Goal: Task Accomplishment & Management: Manage account settings

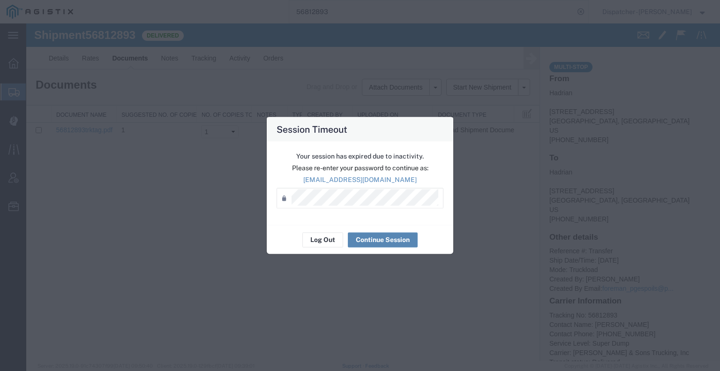
click at [372, 243] on button "Continue Session" at bounding box center [383, 239] width 70 height 15
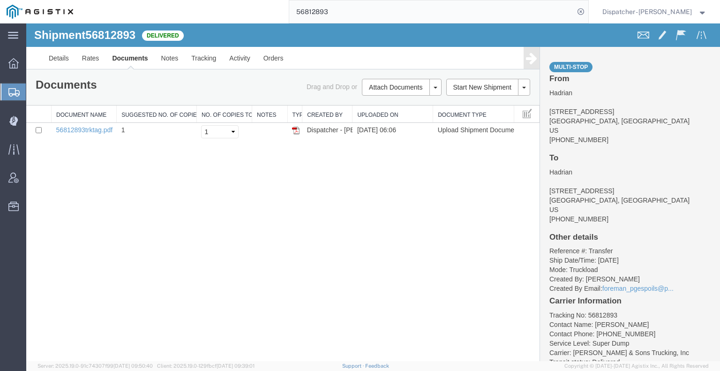
drag, startPoint x: 379, startPoint y: 35, endPoint x: 193, endPoint y: 24, distance: 186.3
type input "56812624"
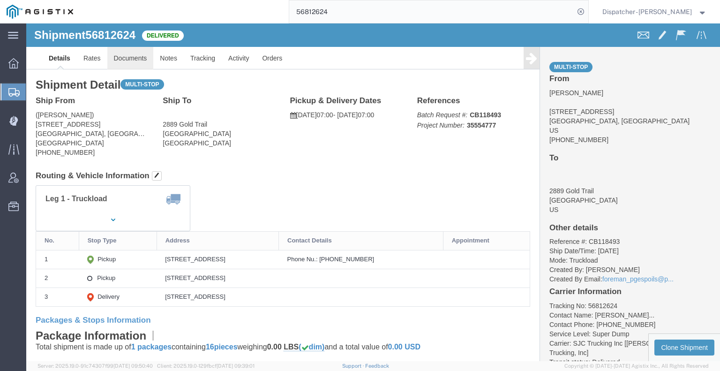
click link "Documents"
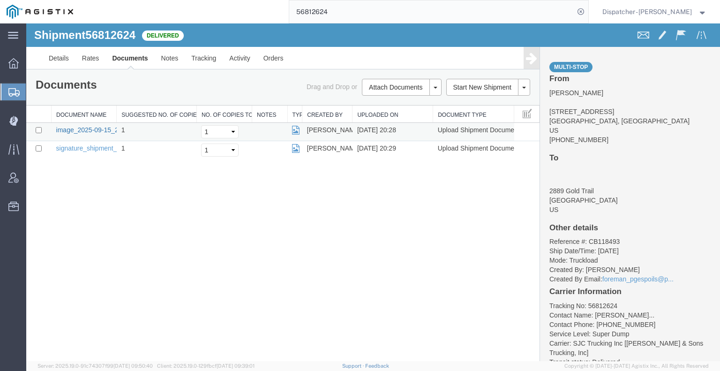
click at [78, 130] on link "image_2025-09-15_20_28_27.jpg" at bounding box center [105, 129] width 98 height 7
click at [79, 234] on div "Shipment 56812624 2 of 2 Delivered Details Rates Documents Notes Tracking Activ…" at bounding box center [372, 191] width 693 height 337
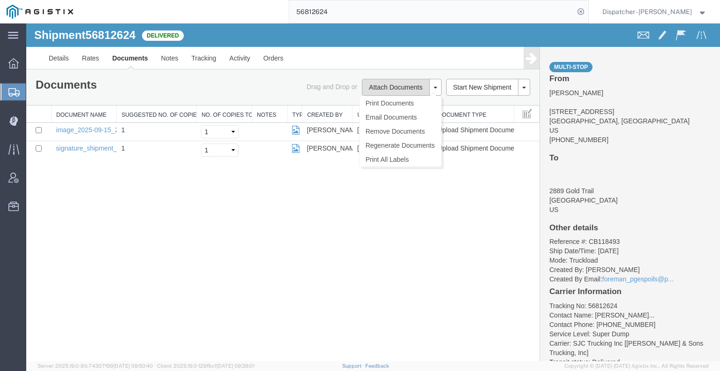
click at [378, 87] on button "Attach Documents" at bounding box center [395, 87] width 67 height 17
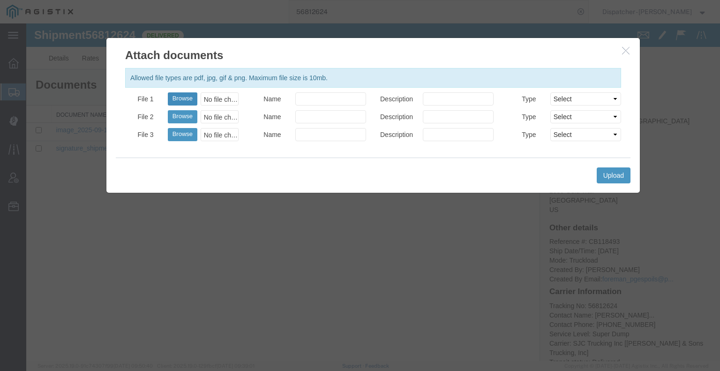
click at [186, 96] on button "Browse" at bounding box center [183, 98] width 30 height 13
type input "C:\fakepath\56812624trktag.pdf"
click at [620, 174] on button "Upload" at bounding box center [613, 175] width 34 height 16
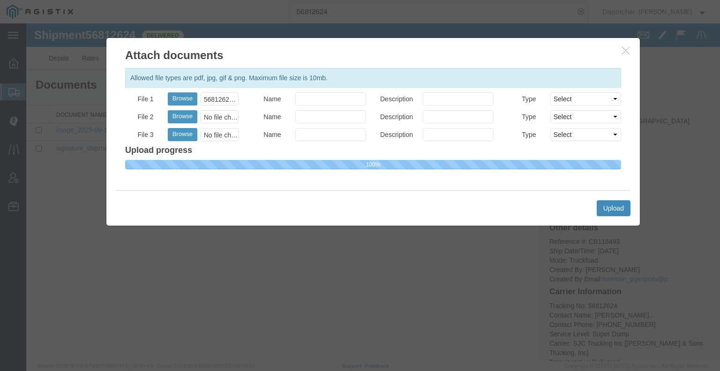
select select
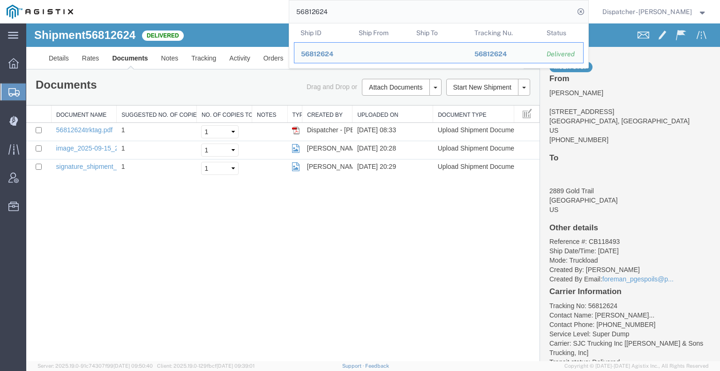
drag, startPoint x: 343, startPoint y: 7, endPoint x: 161, endPoint y: 12, distance: 182.8
click at [173, 18] on div "56812624 Ship ID Ship From Ship To Tracking Nu. Status Ship ID 56812624 Ship Fr…" at bounding box center [334, 11] width 508 height 23
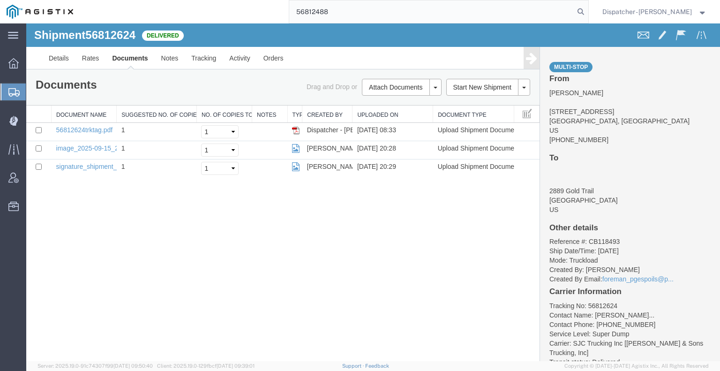
type input "56812488"
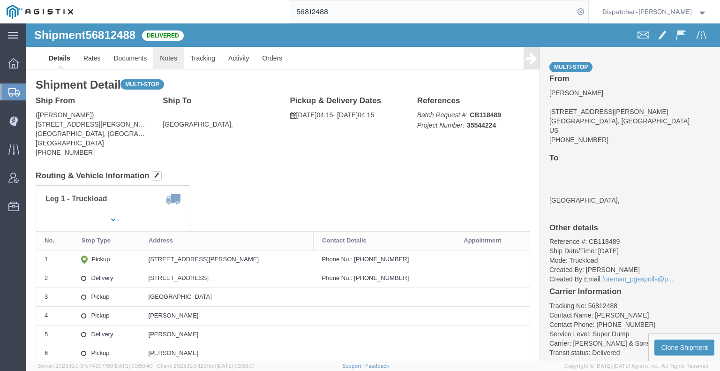
click link "Notes"
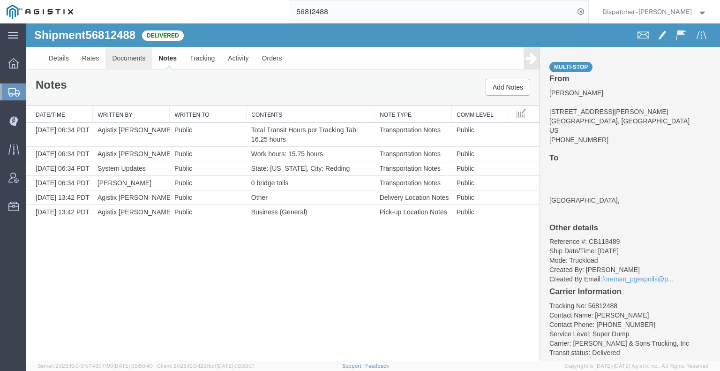
click at [141, 60] on link "Documents" at bounding box center [128, 58] width 46 height 22
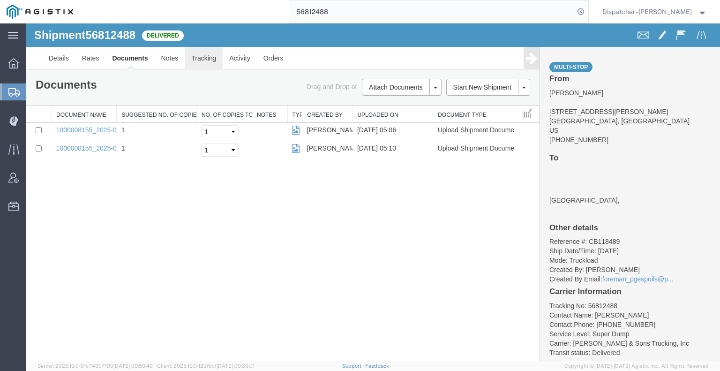
click at [209, 57] on link "Tracking" at bounding box center [204, 58] width 38 height 22
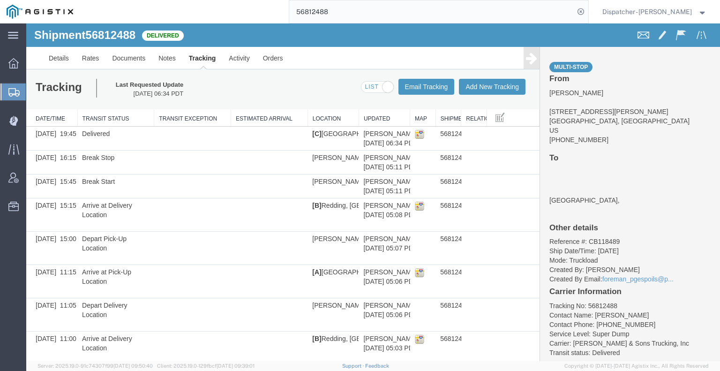
click at [526, 59] on icon at bounding box center [531, 58] width 11 height 13
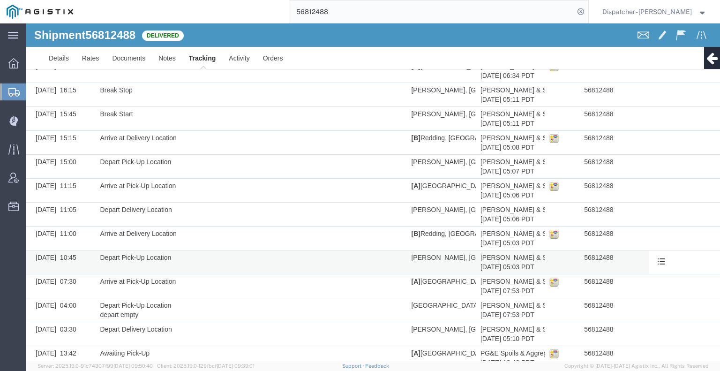
scroll to position [84, 0]
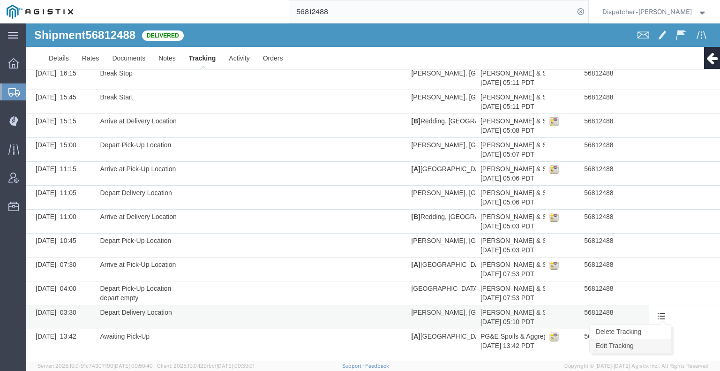
click at [645, 341] on link "Edit Tracking" at bounding box center [629, 345] width 81 height 14
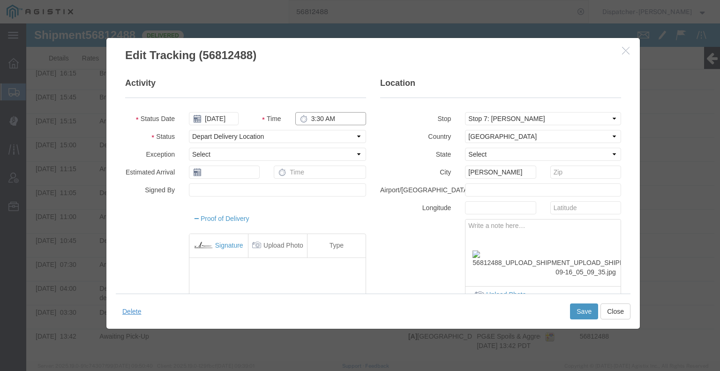
click at [325, 119] on input "3:30 AM" at bounding box center [330, 118] width 71 height 13
type input "4:15 AM"
click at [585, 309] on button "Save" at bounding box center [584, 311] width 28 height 16
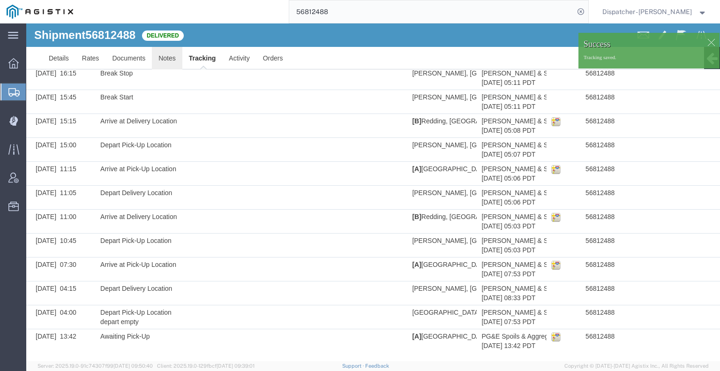
click at [165, 54] on link "Notes" at bounding box center [167, 58] width 30 height 22
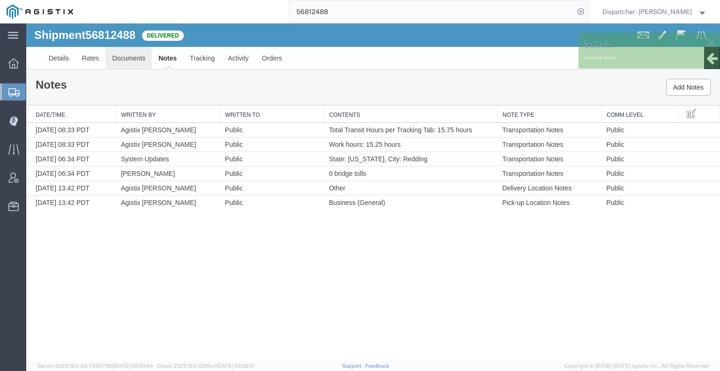
click at [126, 56] on link "Documents" at bounding box center [128, 58] width 46 height 22
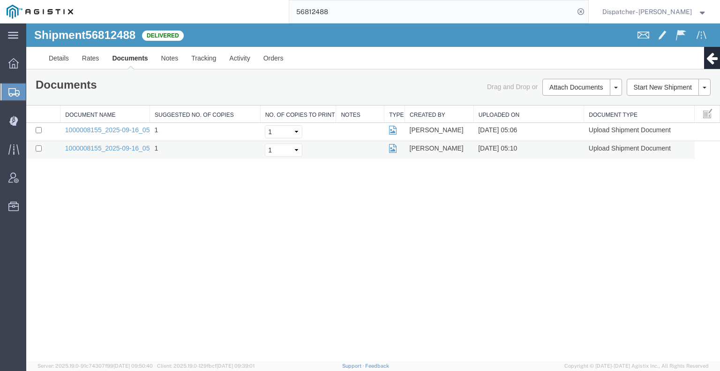
click at [144, 141] on td "1000008155_2025-09-16_05_09_35.jpg" at bounding box center [104, 150] width 89 height 18
click at [141, 145] on link "1000008155_2025-09-16_05_09_35.jpg" at bounding box center [123, 147] width 117 height 7
click at [97, 251] on div "Shipment 56812488 2 of 2 Delivered Details Rates Documents Notes Tracking Activ…" at bounding box center [372, 191] width 693 height 337
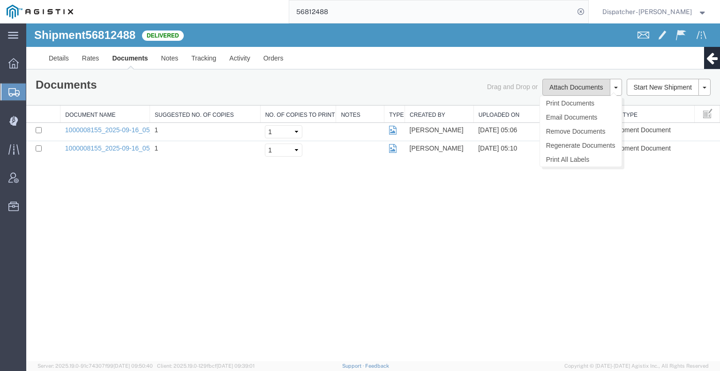
click at [562, 89] on button "Attach Documents" at bounding box center [575, 87] width 67 height 17
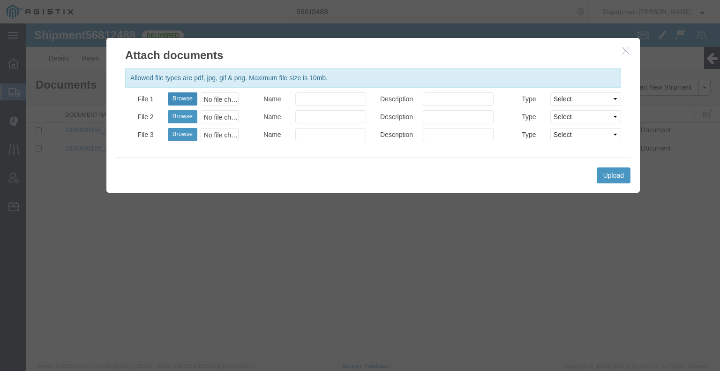
click at [180, 98] on button "Browse" at bounding box center [183, 98] width 30 height 13
type input "C:\fakepath\56812488trktag.pdf"
click at [606, 175] on button "Upload" at bounding box center [613, 175] width 34 height 16
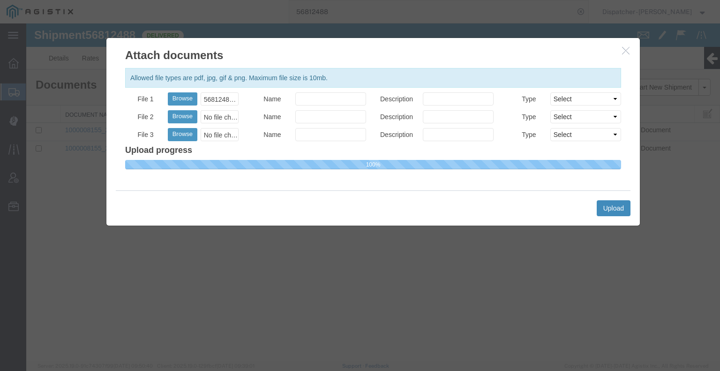
select select
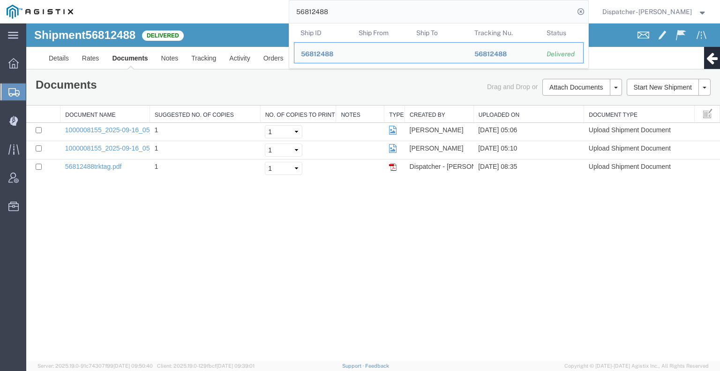
drag, startPoint x: 357, startPoint y: 14, endPoint x: 190, endPoint y: 15, distance: 166.8
click at [225, 14] on div "56812488 Ship ID Ship From Ship To Tracking Nu. Status Ship ID 56812488 Ship Fr…" at bounding box center [334, 11] width 508 height 23
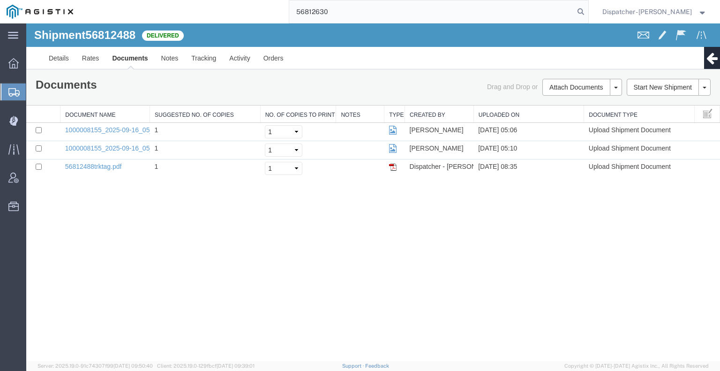
type input "56812630"
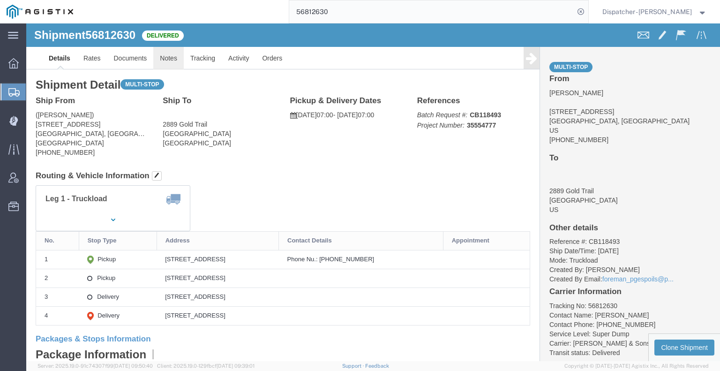
click link "Notes"
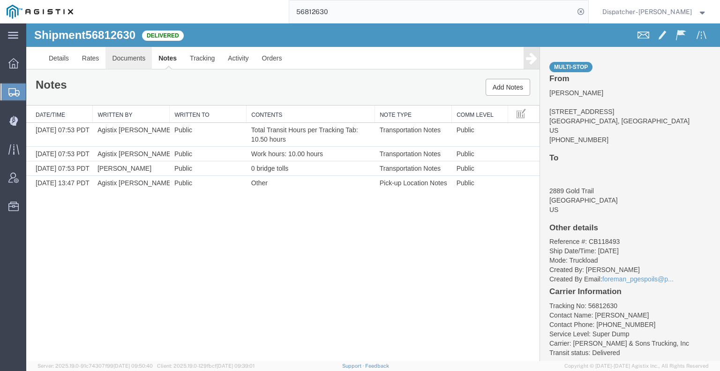
click at [150, 56] on link "Documents" at bounding box center [128, 58] width 46 height 22
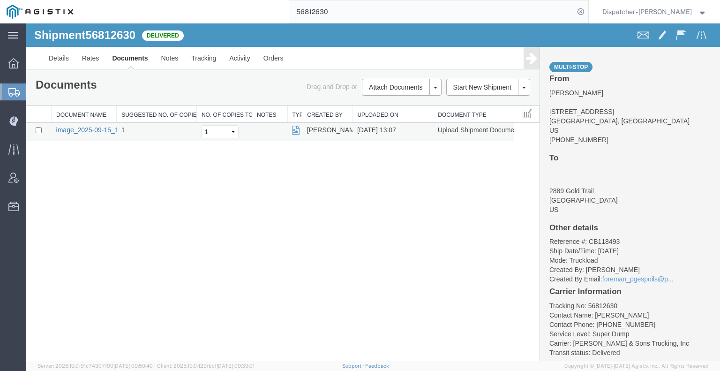
click at [95, 126] on link "image_2025-09-15_13_07_16.jpg" at bounding box center [105, 129] width 98 height 7
click at [71, 208] on div "Shipment 56812630 1 of 1 Delivered Details Rates Documents Notes Tracking Activ…" at bounding box center [372, 191] width 693 height 337
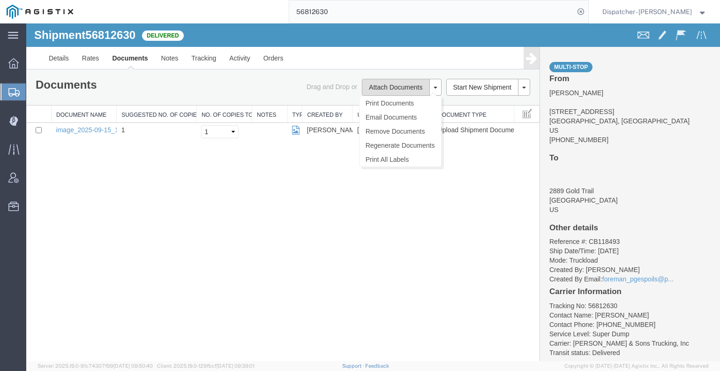
click at [392, 86] on button "Attach Documents" at bounding box center [395, 87] width 67 height 17
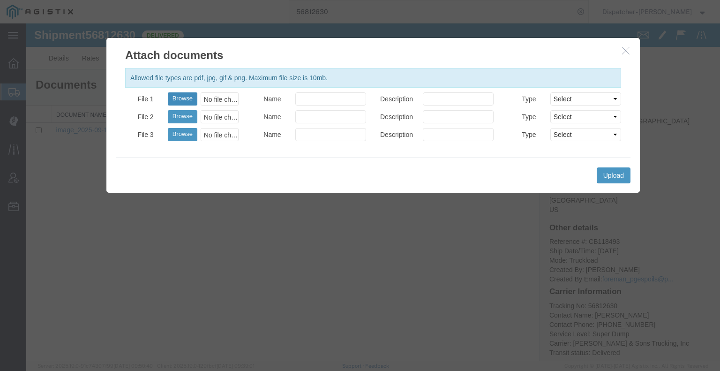
click at [191, 101] on button "Browse" at bounding box center [183, 98] width 30 height 13
type input "C:\fakepath\56812630trktag.pdf"
click at [602, 172] on button "Upload" at bounding box center [613, 175] width 34 height 16
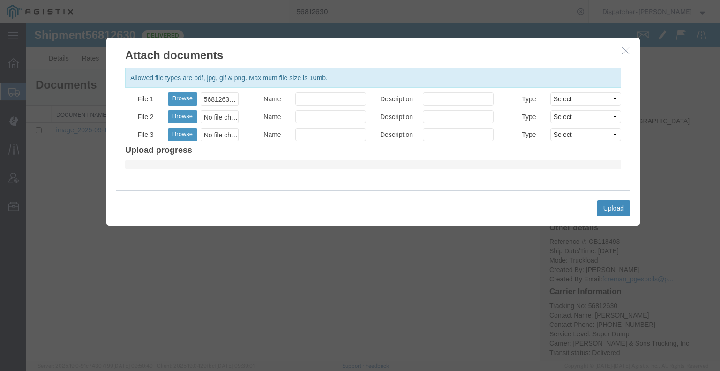
select select
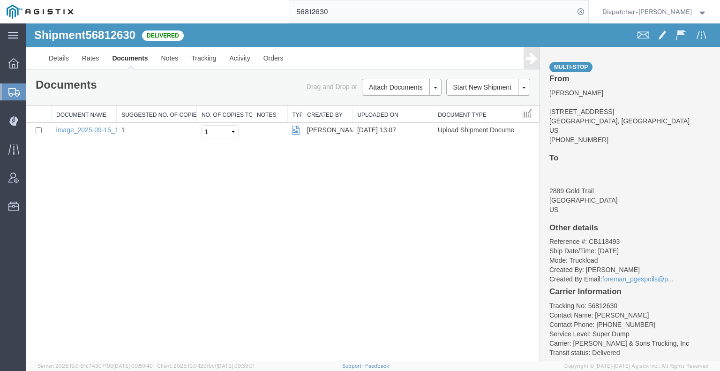
click at [354, 89] on span "Drag and Drop or" at bounding box center [331, 86] width 51 height 7
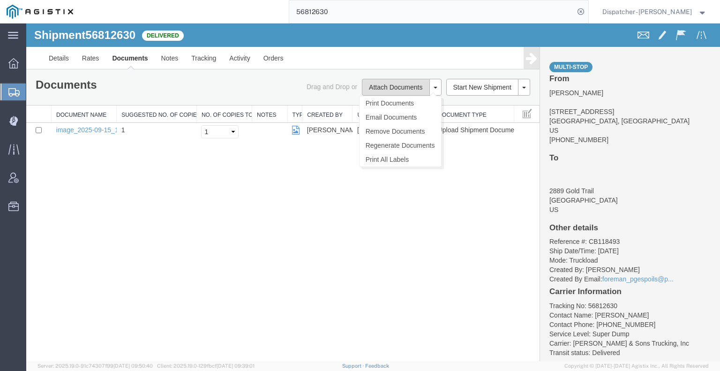
click at [379, 89] on button "Attach Documents" at bounding box center [395, 87] width 67 height 17
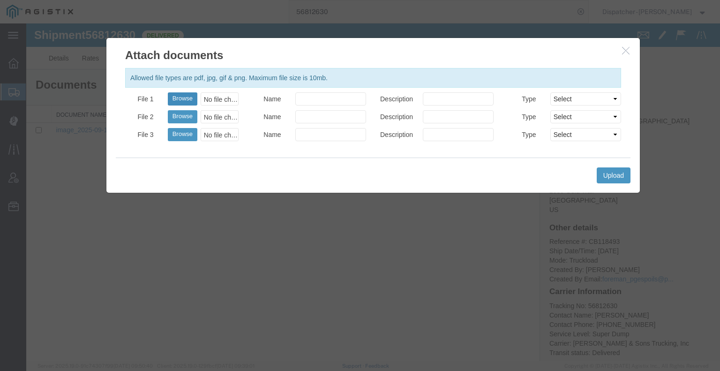
click at [188, 98] on button "Browse" at bounding box center [183, 98] width 30 height 13
type input "C:\fakepath\56812630trktag.pdf"
click at [615, 165] on div "Upload" at bounding box center [373, 174] width 514 height 35
click at [612, 172] on button "Upload" at bounding box center [613, 175] width 34 height 16
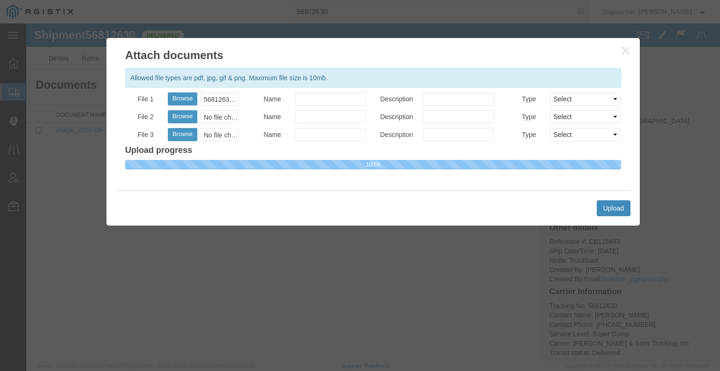
select select
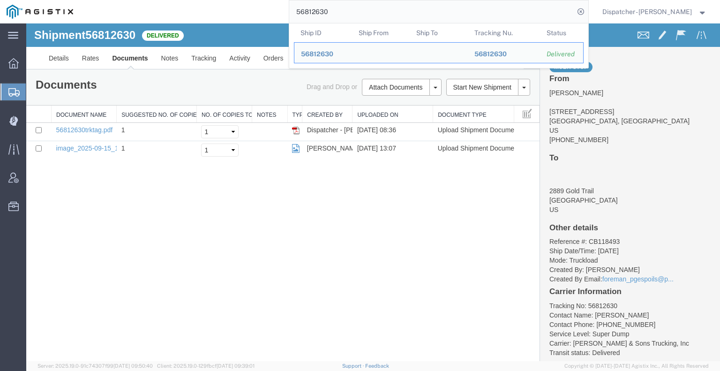
drag, startPoint x: 331, startPoint y: 13, endPoint x: 240, endPoint y: 13, distance: 91.4
click at [258, 15] on div "56812630 Ship ID Ship From Ship To Tracking Nu. Status Ship ID 56812630 Ship Fr…" at bounding box center [334, 11] width 508 height 23
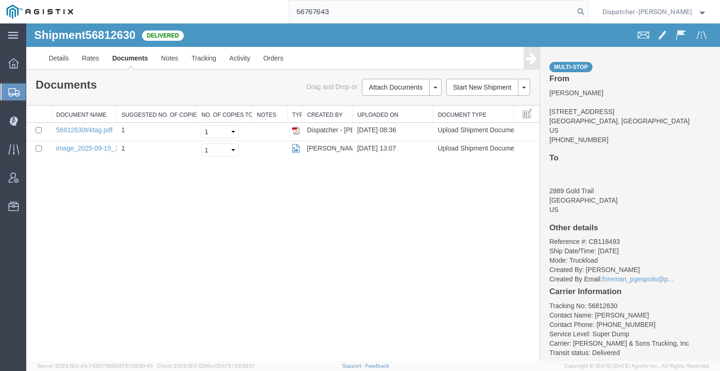
type input "56767643"
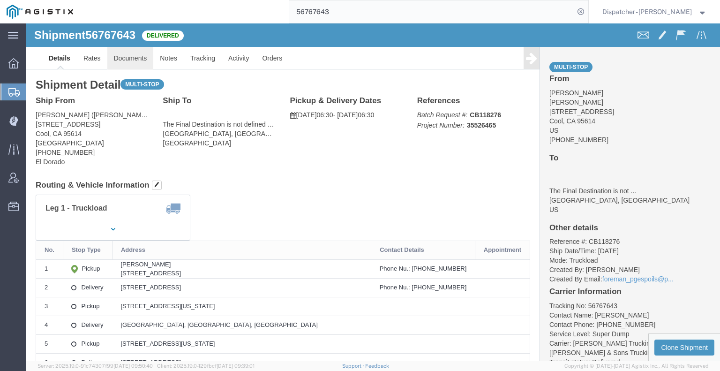
click link "Documents"
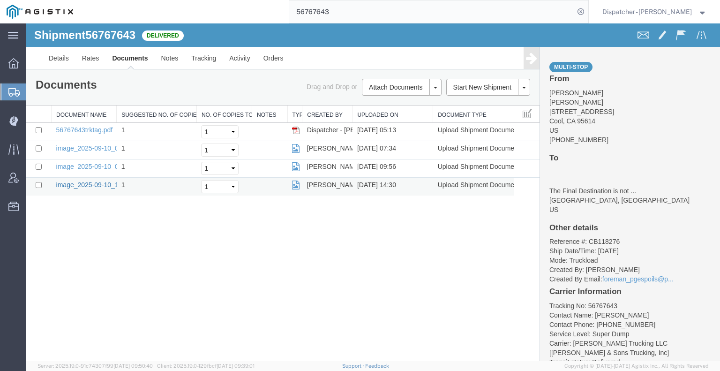
click at [67, 185] on link "image_2025-09-10_14_28_55.jpg" at bounding box center [105, 184] width 98 height 7
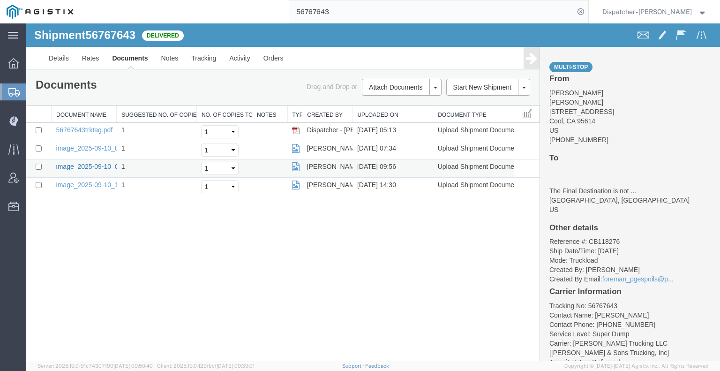
click at [96, 166] on link "image_2025-09-10_09_55_59.jpg" at bounding box center [105, 166] width 98 height 7
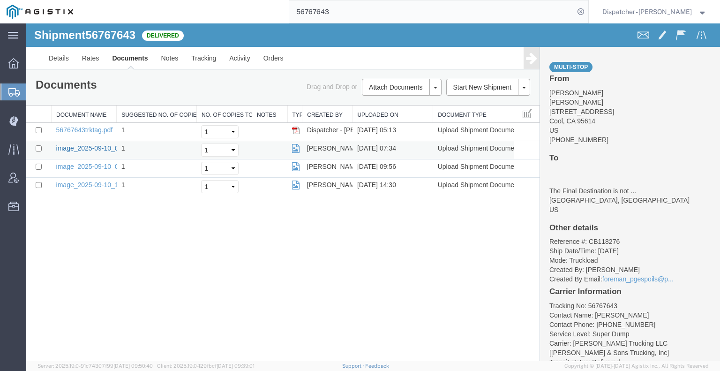
click at [89, 145] on link "image_2025-09-10_07_33_02.jpg" at bounding box center [105, 147] width 98 height 7
drag, startPoint x: 342, startPoint y: 16, endPoint x: 216, endPoint y: 1, distance: 126.0
click at [227, 2] on div "56767643" at bounding box center [334, 11] width 508 height 23
type input "56769570"
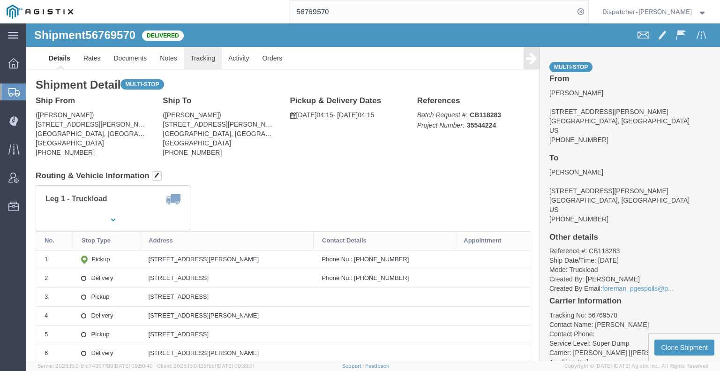
click link "Tracking"
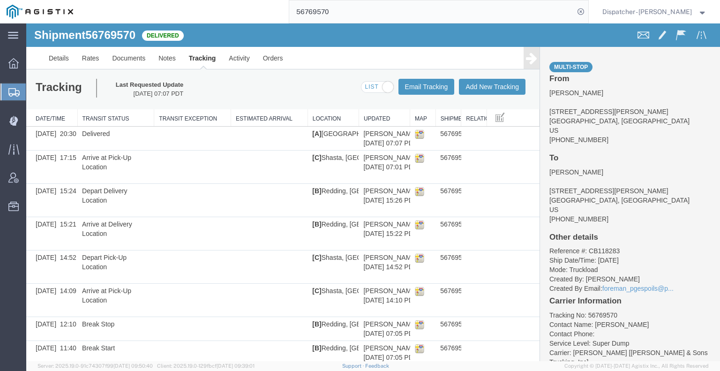
click at [526, 62] on icon at bounding box center [531, 58] width 11 height 13
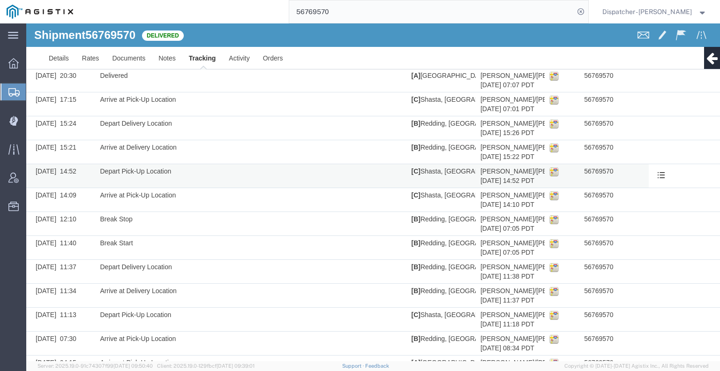
scroll to position [15, 0]
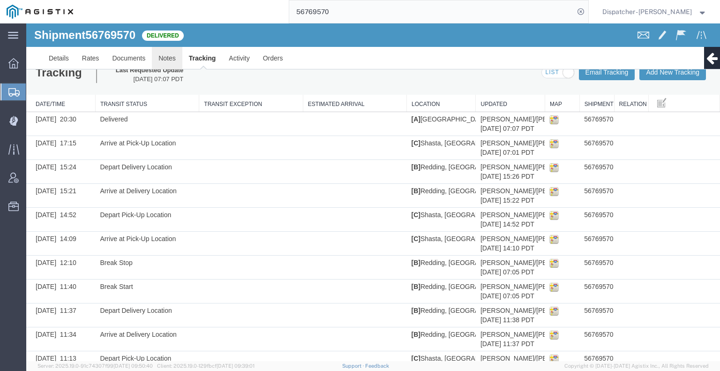
click at [161, 58] on link "Notes" at bounding box center [167, 58] width 30 height 22
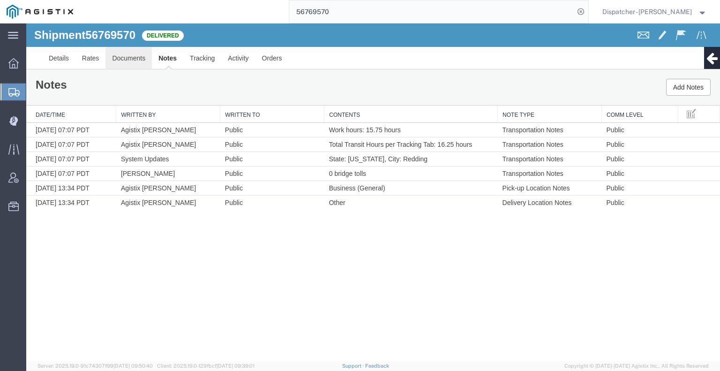
click at [138, 56] on link "Documents" at bounding box center [128, 58] width 46 height 22
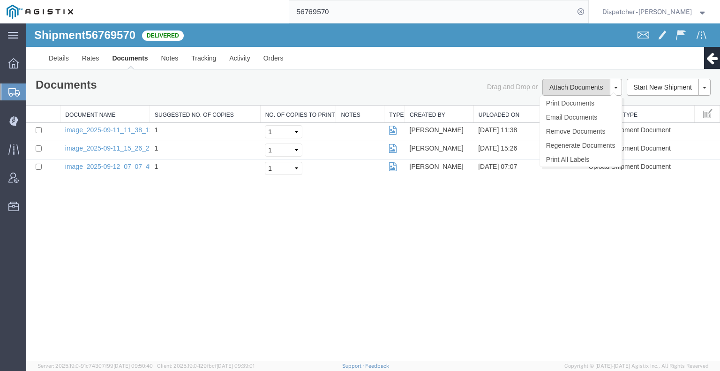
click at [546, 92] on button "Attach Documents" at bounding box center [575, 87] width 67 height 17
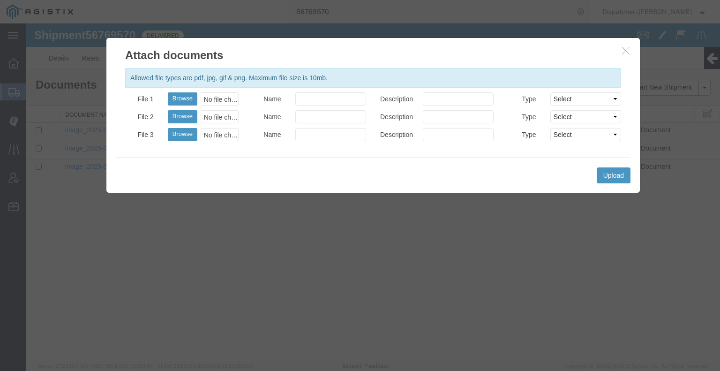
click at [189, 90] on div "Allowed file types are pdf, jpg, gif & png. Maximum file size is 10mb. File 1 B…" at bounding box center [372, 110] width 533 height 94
click at [186, 99] on button "Browse" at bounding box center [183, 98] width 30 height 13
type input "C:\fakepath\56769570trktag.pdf"
click at [612, 175] on button "Upload" at bounding box center [613, 175] width 34 height 16
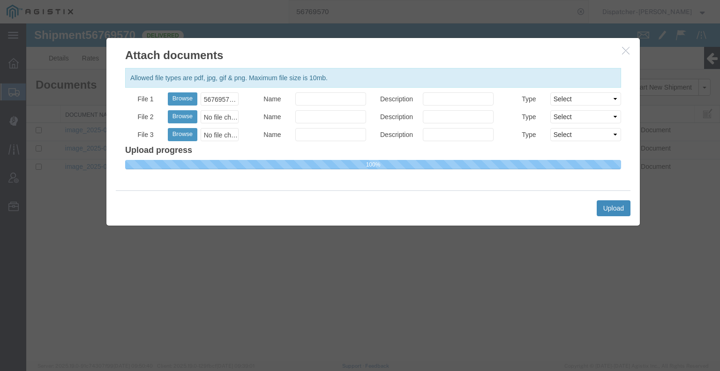
select select
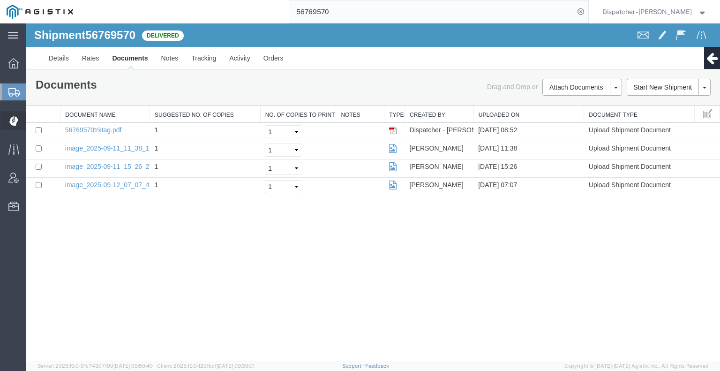
click at [12, 116] on icon at bounding box center [13, 121] width 9 height 10
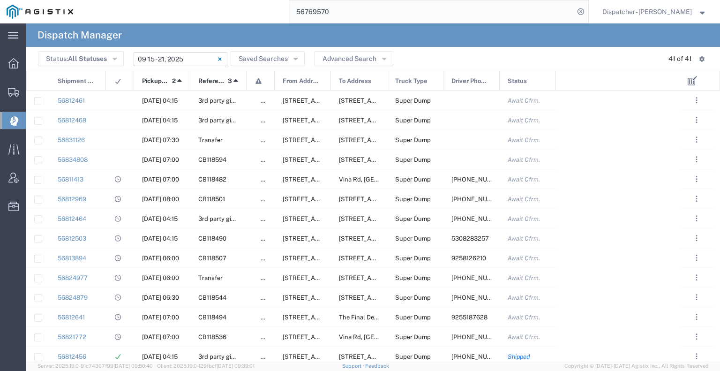
click at [159, 59] on input "[DATE] - [DATE]" at bounding box center [181, 59] width 94 height 14
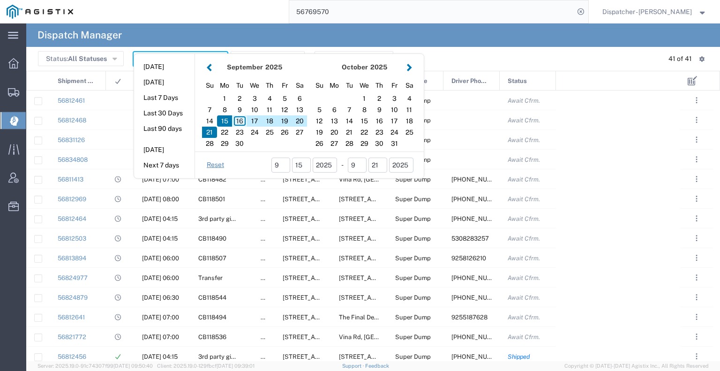
click at [238, 121] on div "16" at bounding box center [239, 120] width 15 height 11
type input "09/16/2025"
type input "[DATE] - [DATE]"
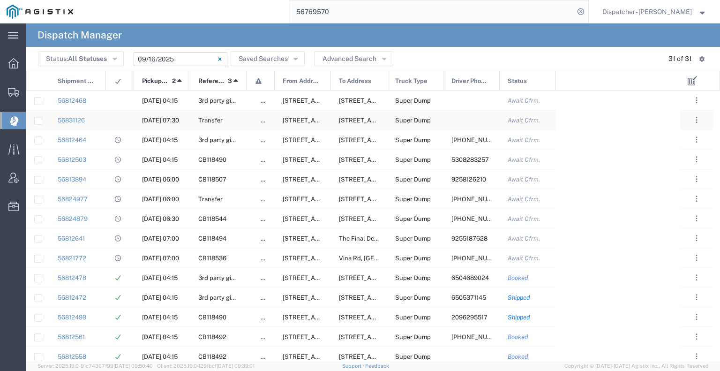
click at [119, 121] on agx-ag-table-icon-cell at bounding box center [117, 120] width 6 height 7
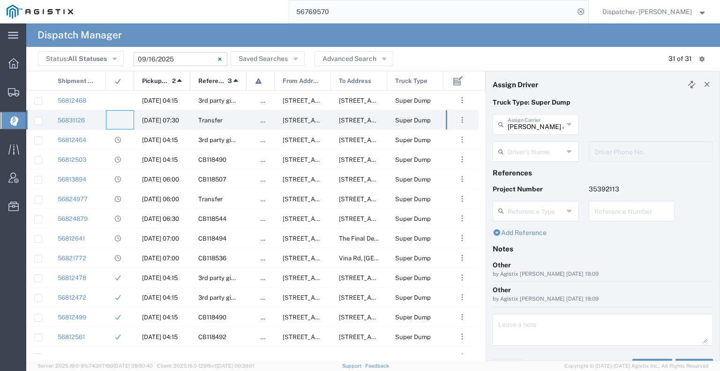
drag, startPoint x: 335, startPoint y: 16, endPoint x: 277, endPoint y: 3, distance: 59.0
click at [277, 3] on div "56769570" at bounding box center [334, 11] width 508 height 23
type input "56769634"
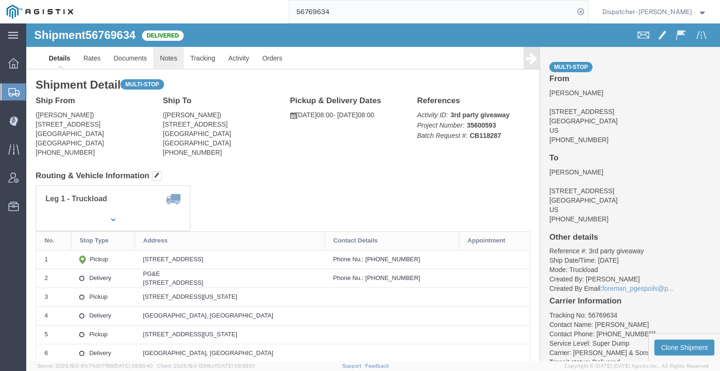
click link "Notes"
